Goal: Navigation & Orientation: Find specific page/section

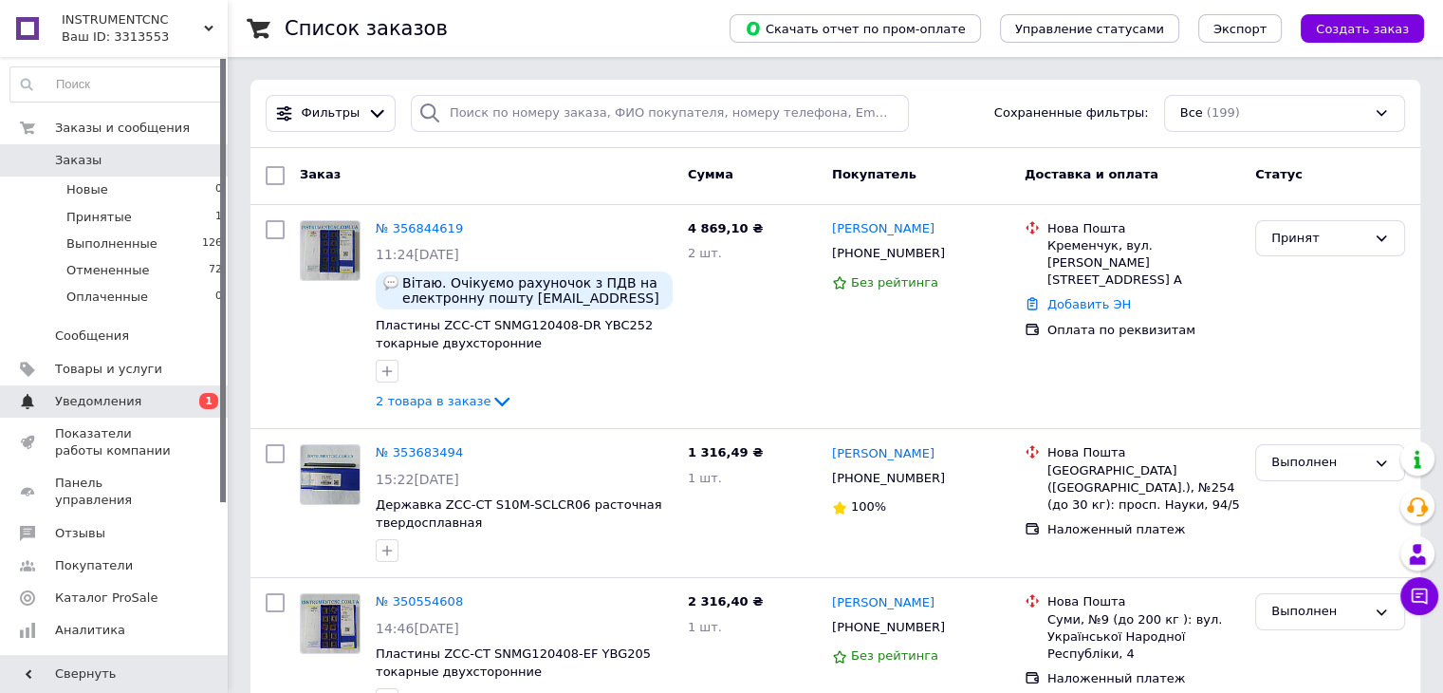
click at [160, 404] on span "Уведомления" at bounding box center [115, 401] width 121 height 17
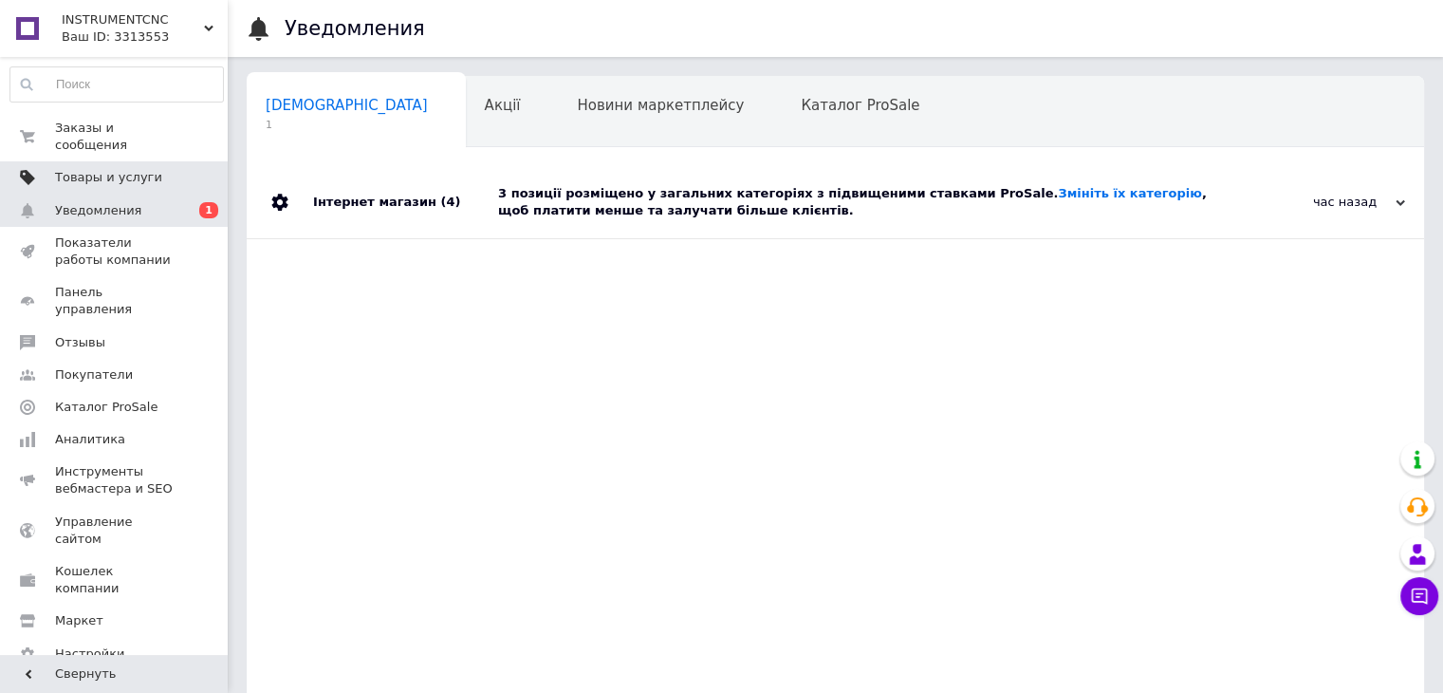
click at [125, 161] on link "Товары и услуги" at bounding box center [116, 177] width 233 height 32
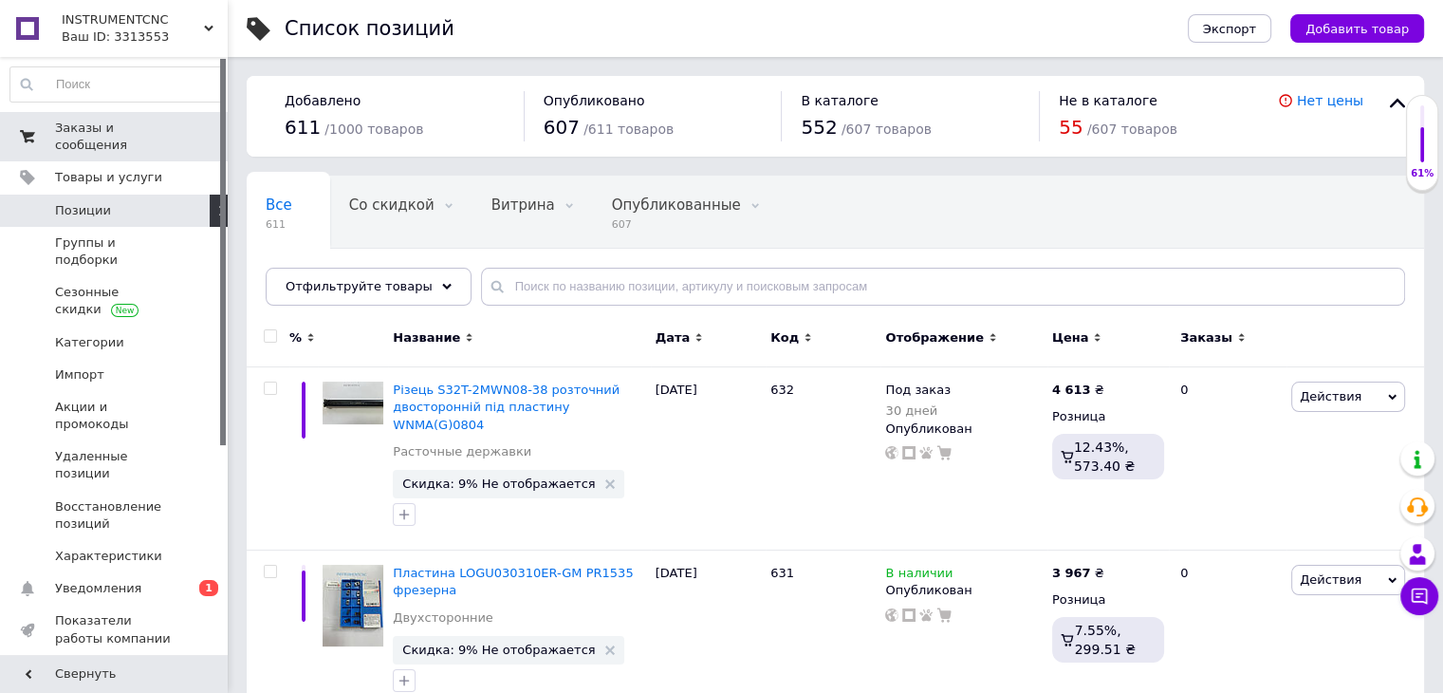
click at [149, 134] on span "Заказы и сообщения" at bounding box center [115, 137] width 121 height 34
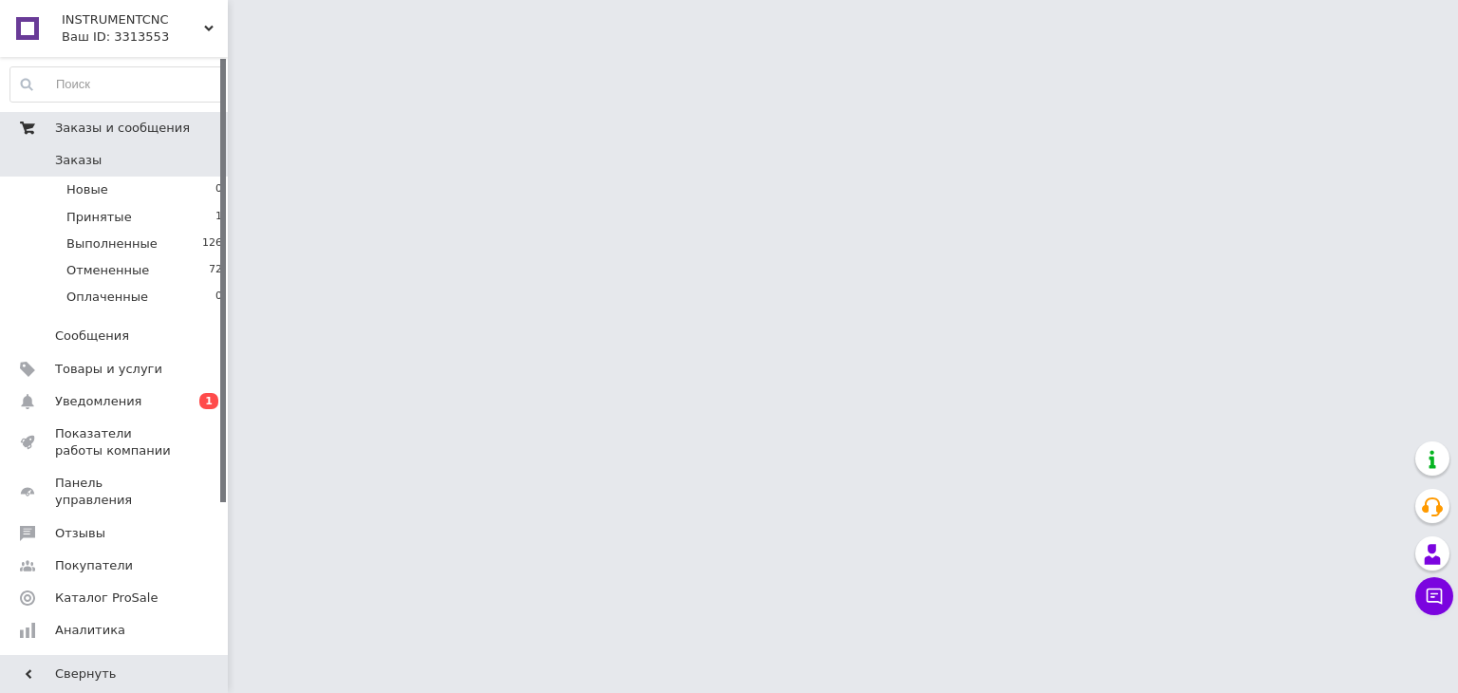
drag, startPoint x: 149, startPoint y: 134, endPoint x: 57, endPoint y: 121, distance: 92.9
click at [57, 121] on span "Заказы и сообщения" at bounding box center [122, 128] width 135 height 17
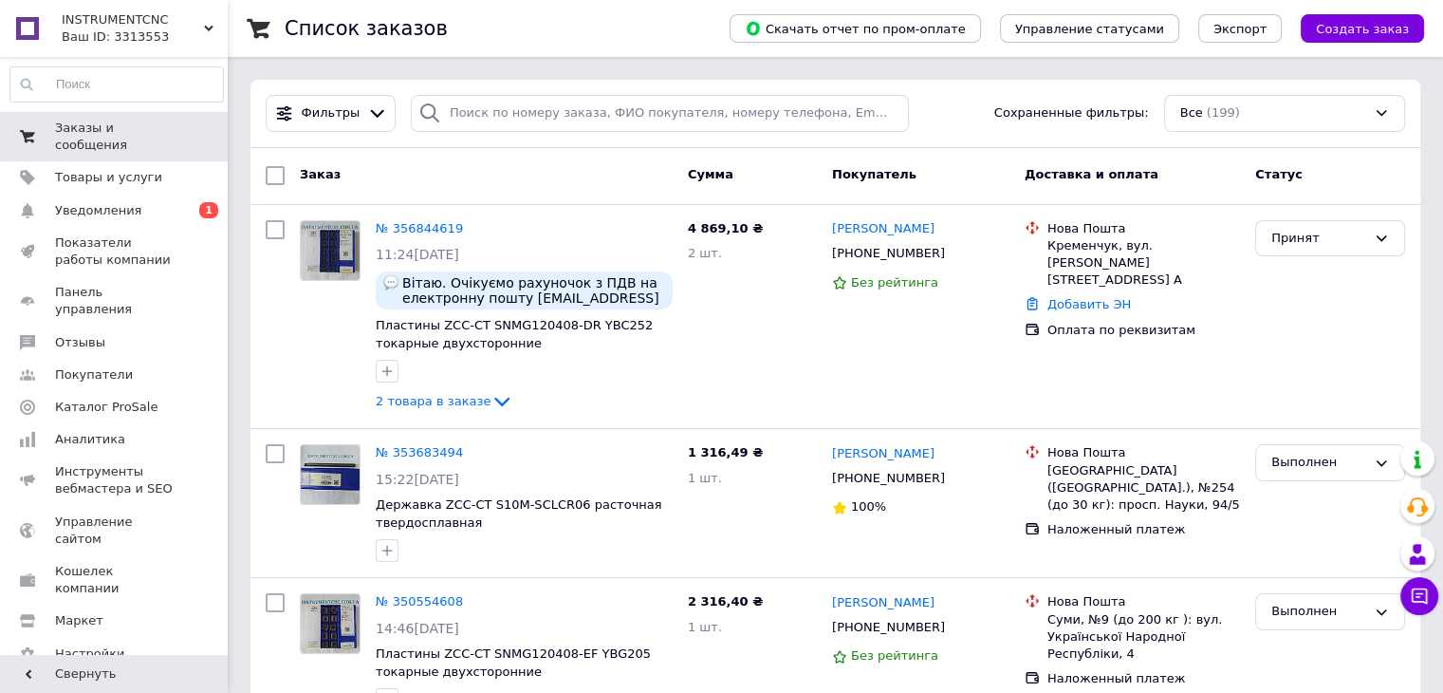
click at [136, 140] on link "Заказы и сообщения 0 0" at bounding box center [116, 136] width 233 height 49
